Goal: Entertainment & Leisure: Consume media (video, audio)

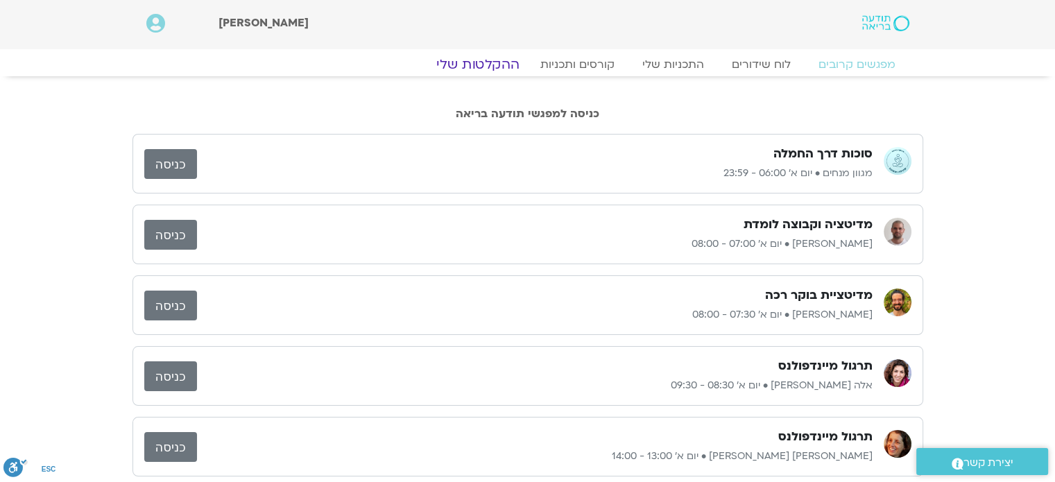
click at [512, 66] on link "ההקלטות שלי" at bounding box center [478, 64] width 117 height 17
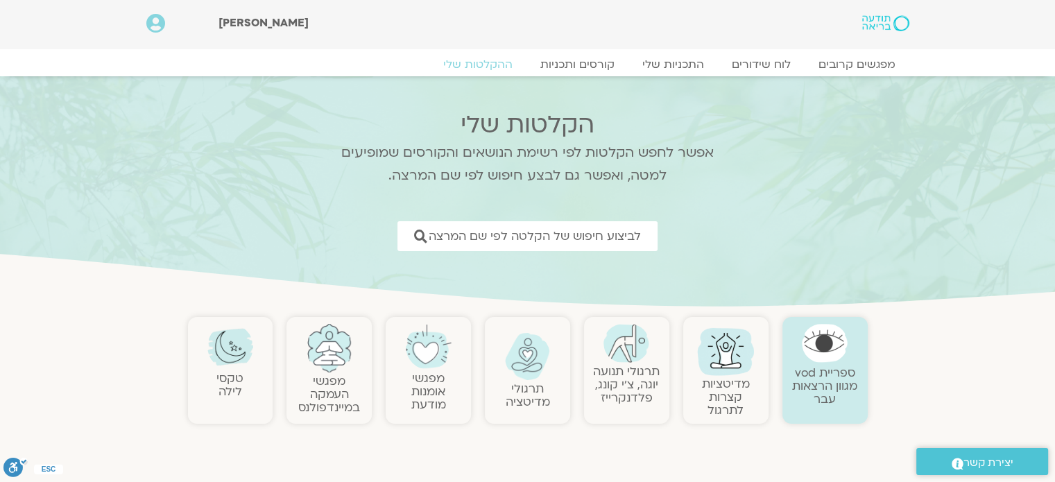
click at [638, 375] on link "תרגולי תנועה יוגה, צ׳י קונג, פלדנקרייז" at bounding box center [626, 385] width 67 height 42
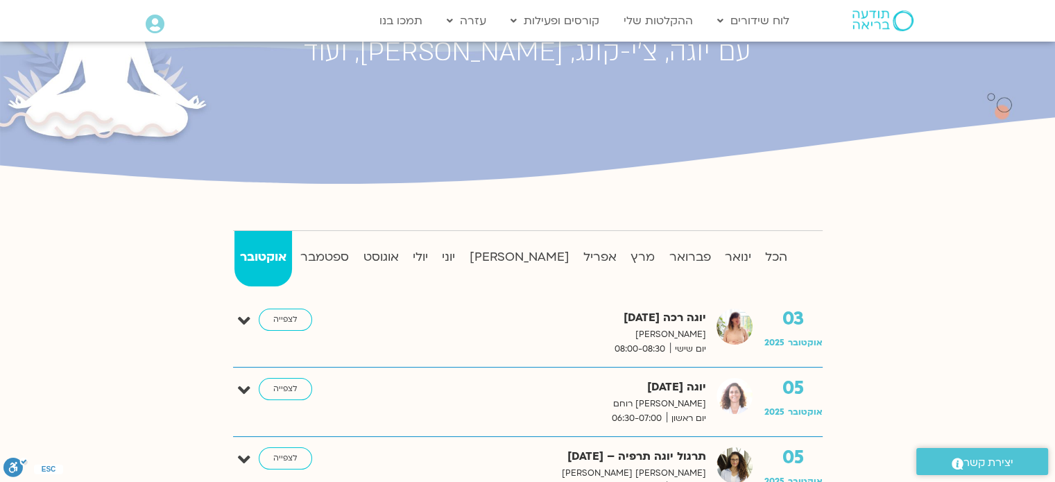
scroll to position [347, 0]
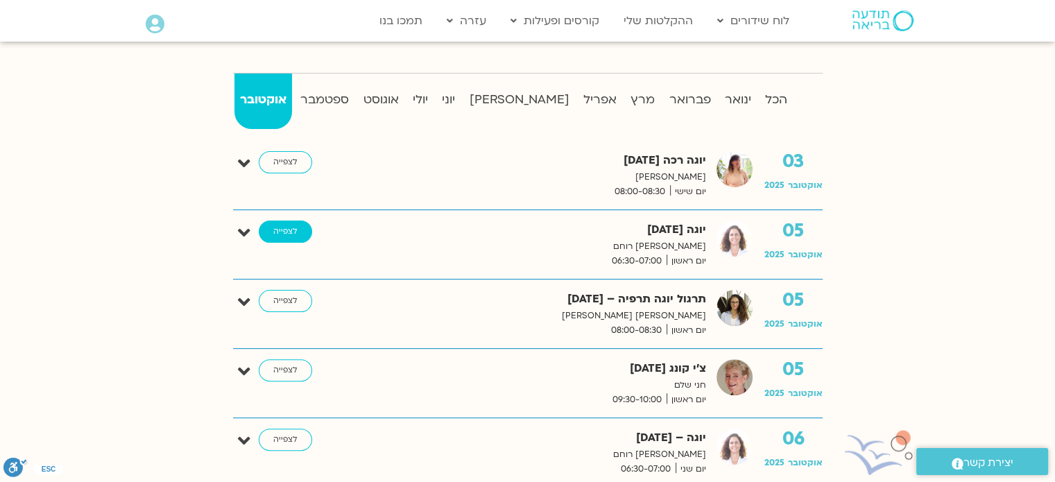
click at [294, 229] on link "לצפייה" at bounding box center [285, 232] width 53 height 22
